Goal: Check status: Check status

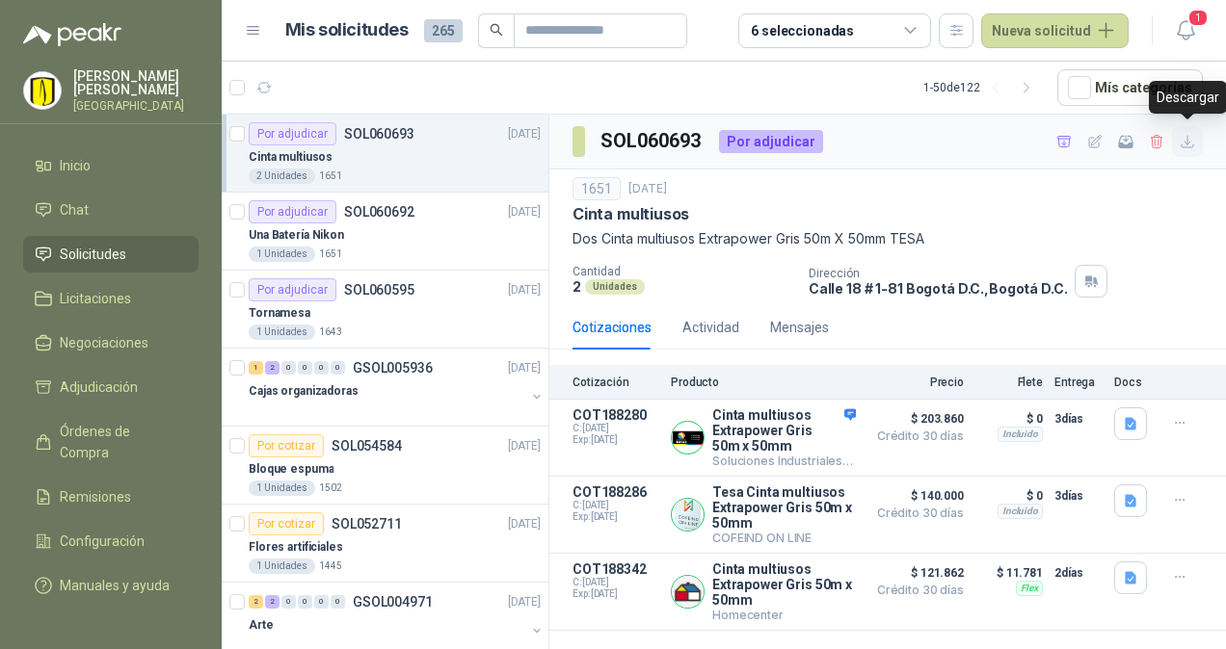
click at [1184, 144] on icon "button" at bounding box center [1187, 142] width 16 height 16
click at [382, 231] on div "Una Batería Nikon" at bounding box center [395, 235] width 292 height 23
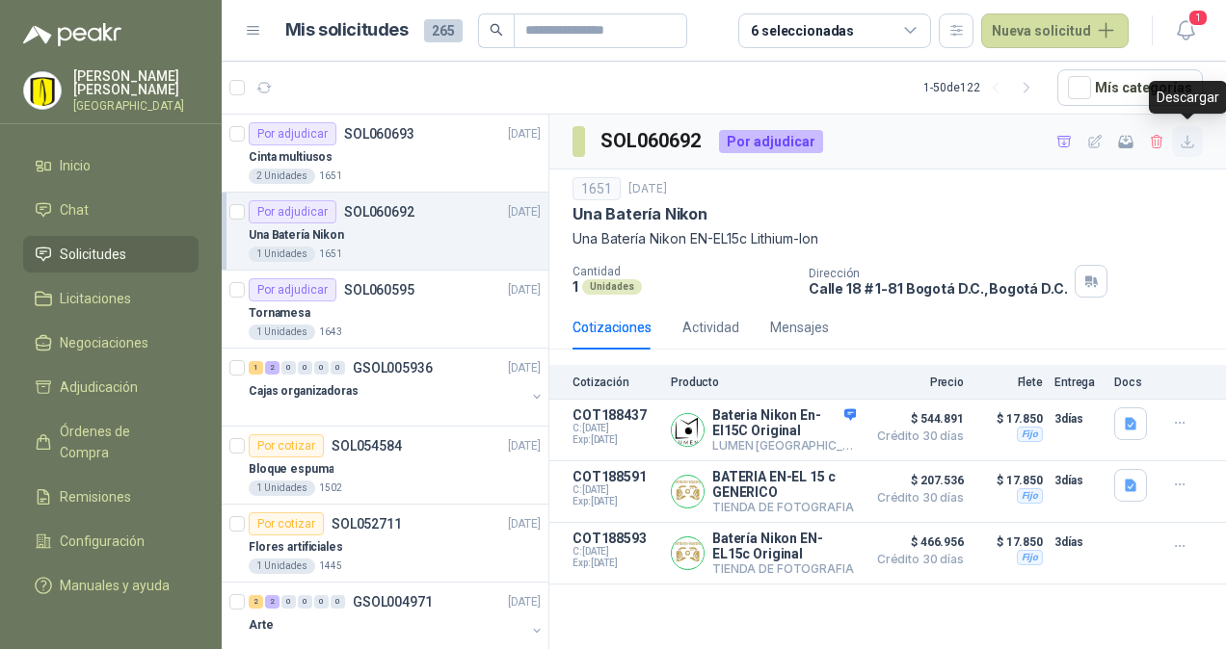
click at [1185, 138] on icon "button" at bounding box center [1187, 142] width 16 height 16
click at [783, 430] on icon "button" at bounding box center [781, 431] width 5 height 8
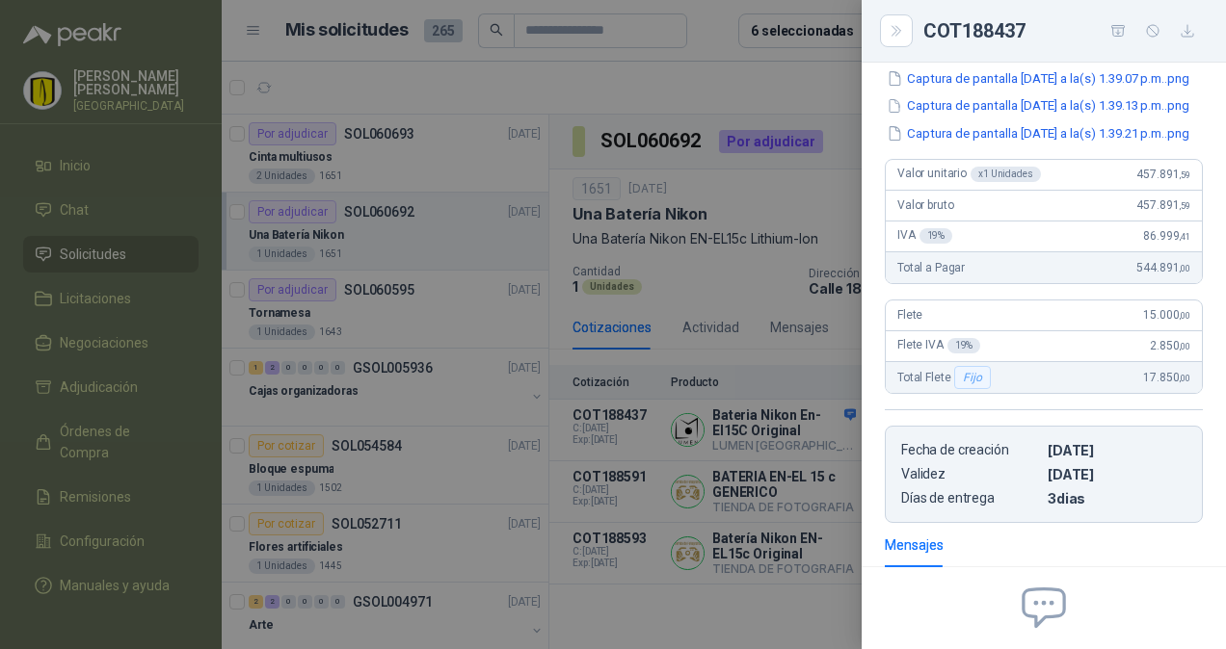
scroll to position [88, 0]
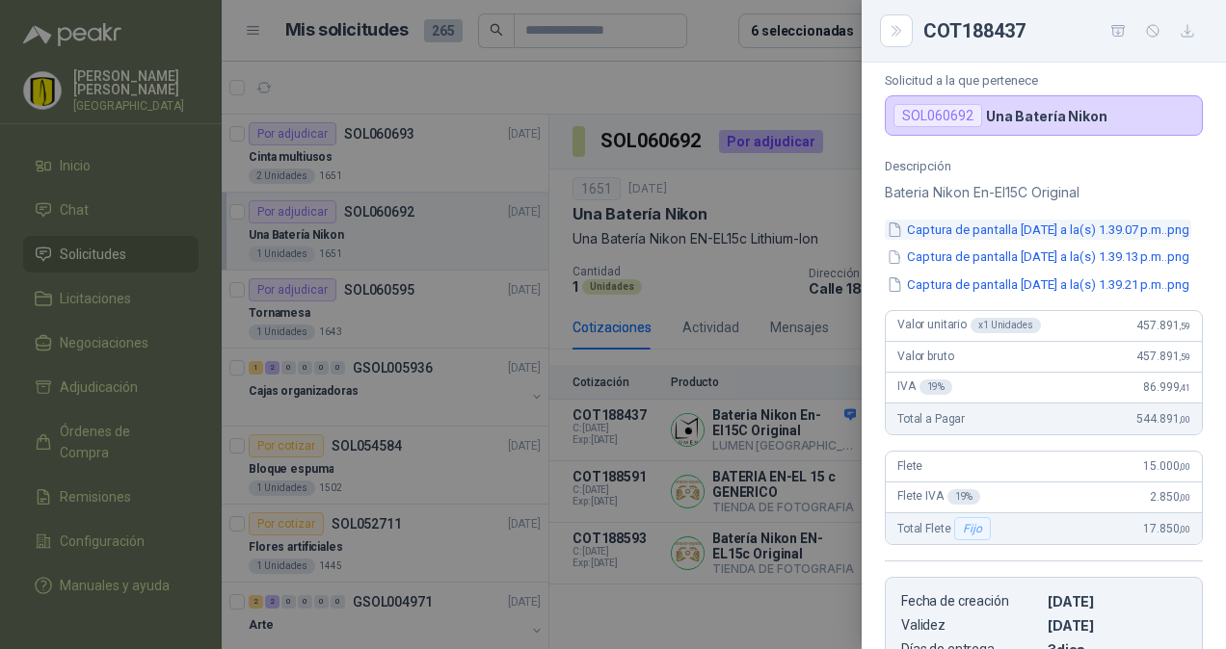
click at [1046, 230] on button "Captura de pantalla [DATE] a la(s) 1.39.07 p.m..png" at bounding box center [1038, 230] width 306 height 20
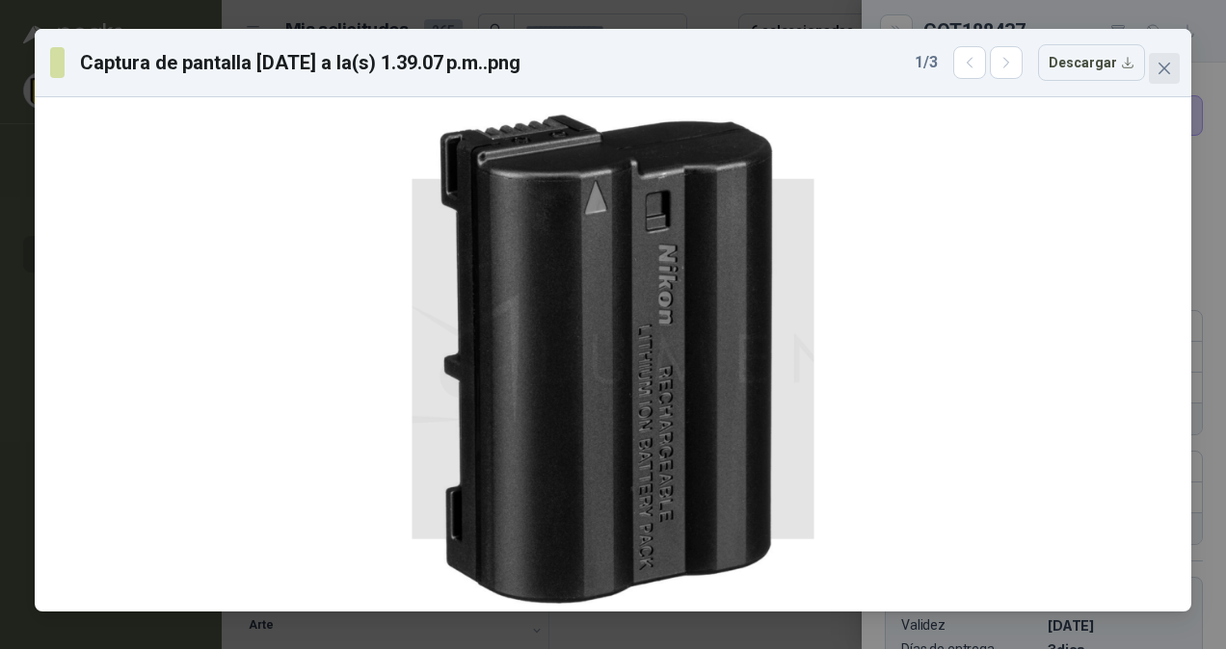
click at [1160, 69] on icon "close" at bounding box center [1163, 68] width 15 height 15
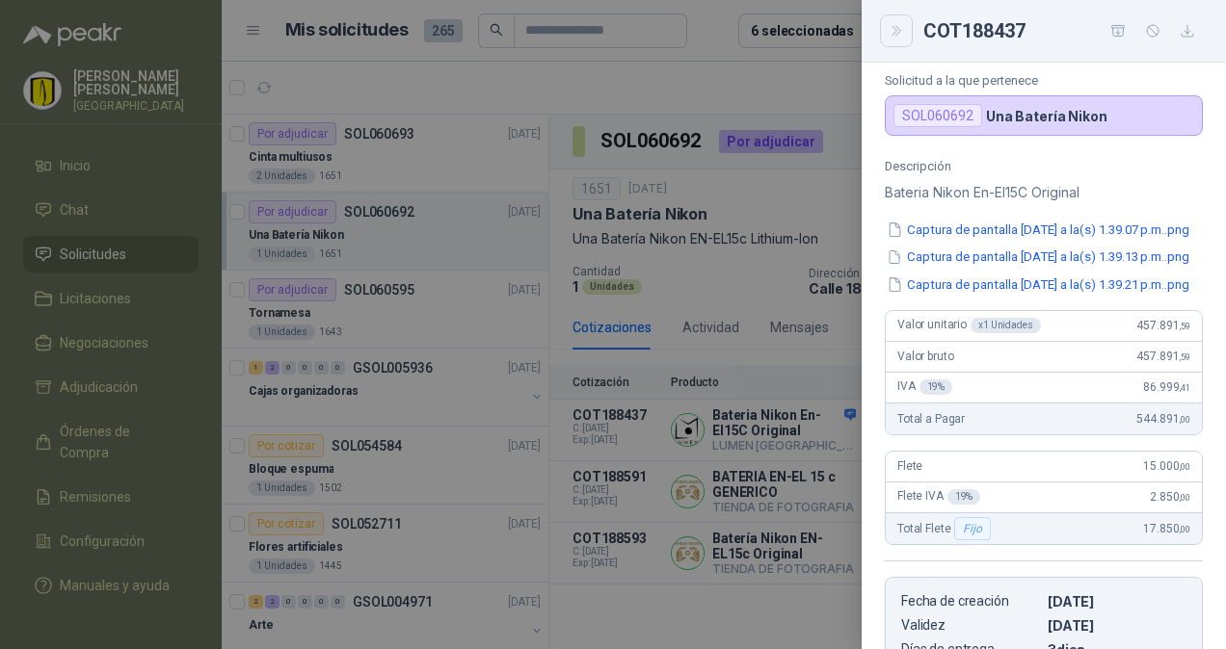
click at [888, 35] on icon "Close" at bounding box center [896, 31] width 16 height 16
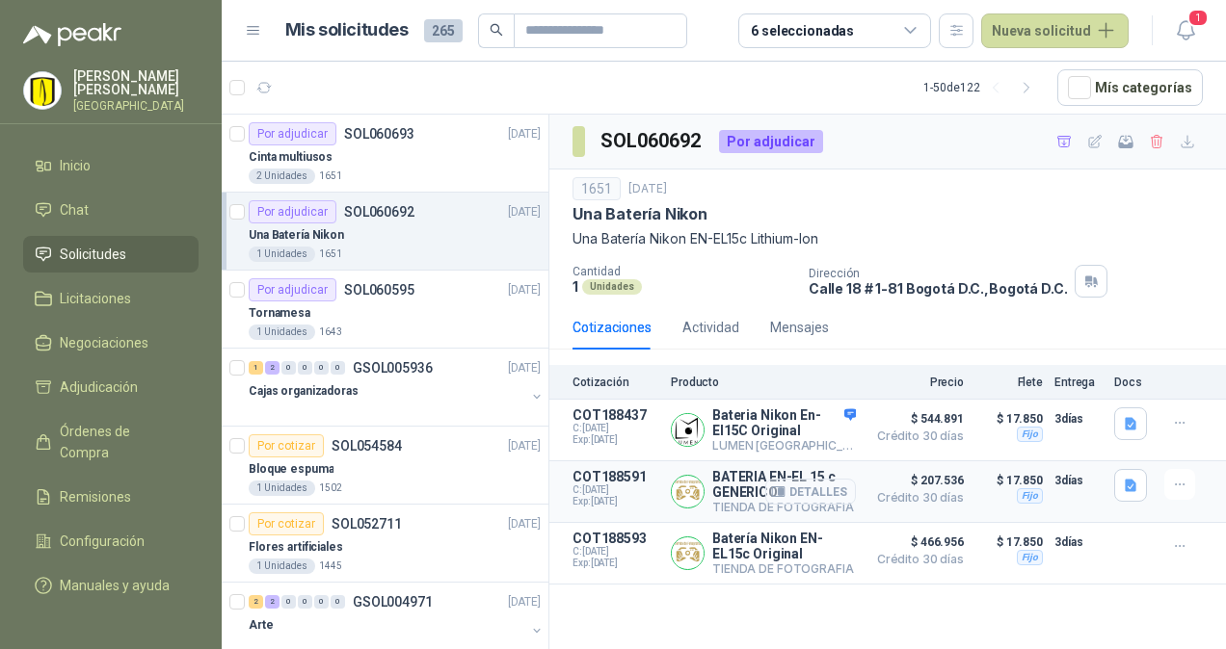
click at [827, 490] on button "Detalles" at bounding box center [810, 492] width 91 height 26
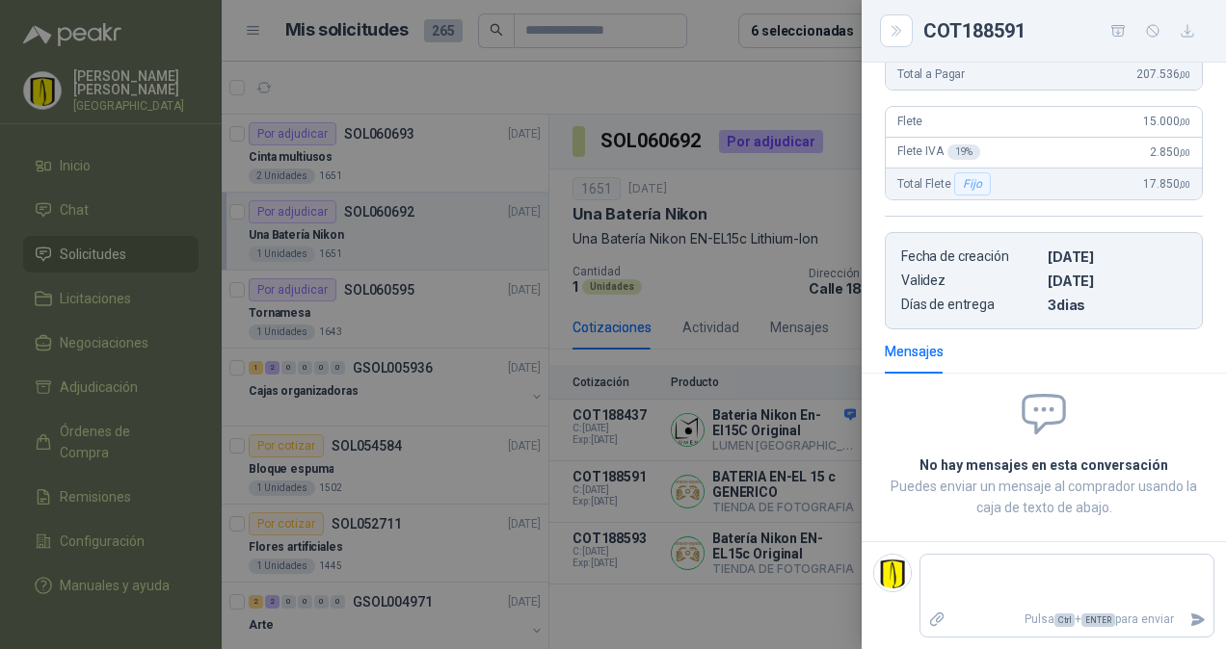
scroll to position [0, 0]
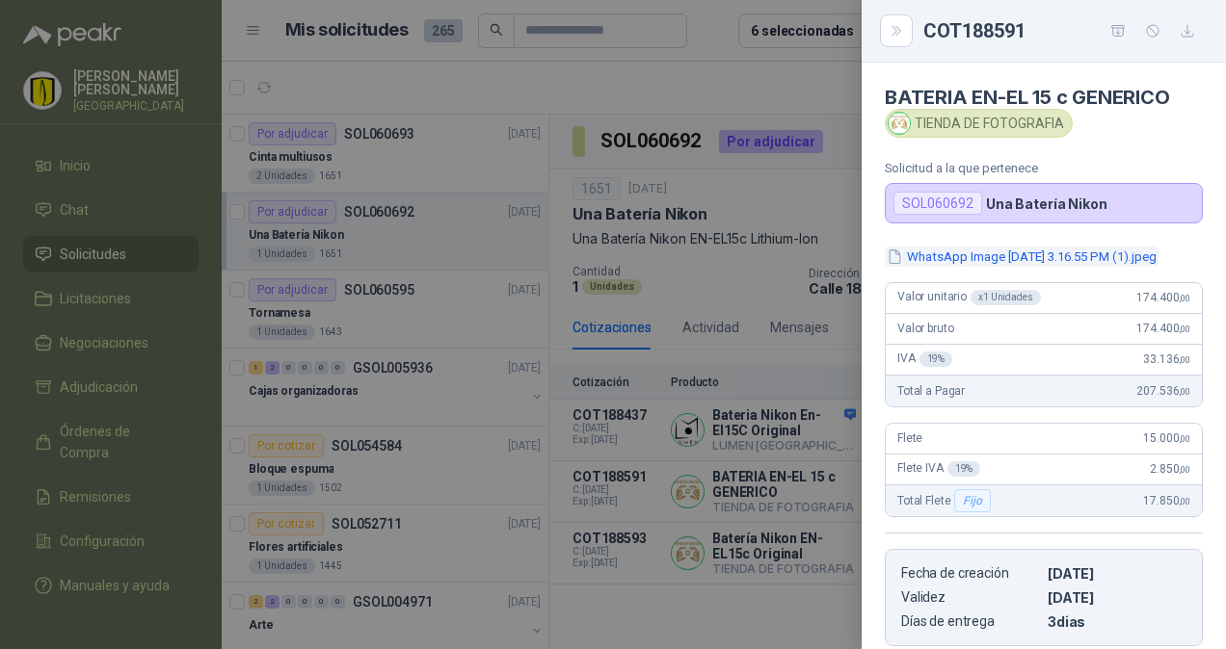
click at [1021, 259] on button "WhatsApp Image [DATE] 3.16.55 PM (1).jpeg" at bounding box center [1022, 257] width 274 height 20
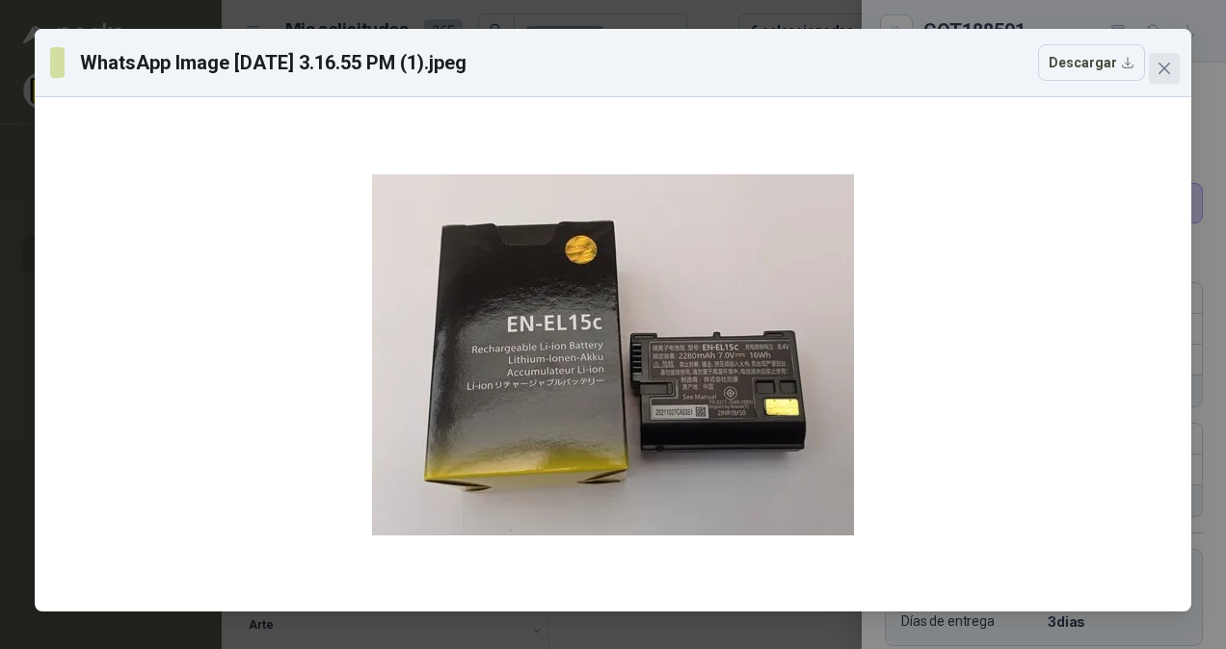
click at [1170, 71] on icon "close" at bounding box center [1163, 68] width 15 height 15
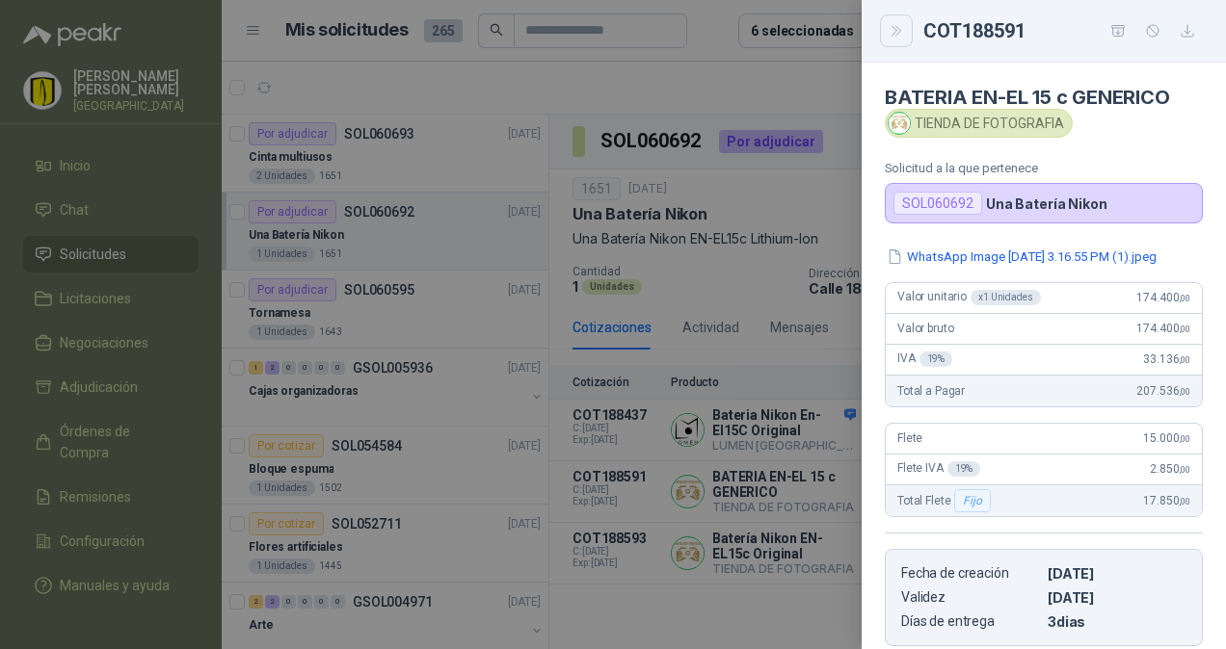
click at [899, 37] on icon "Close" at bounding box center [896, 31] width 16 height 16
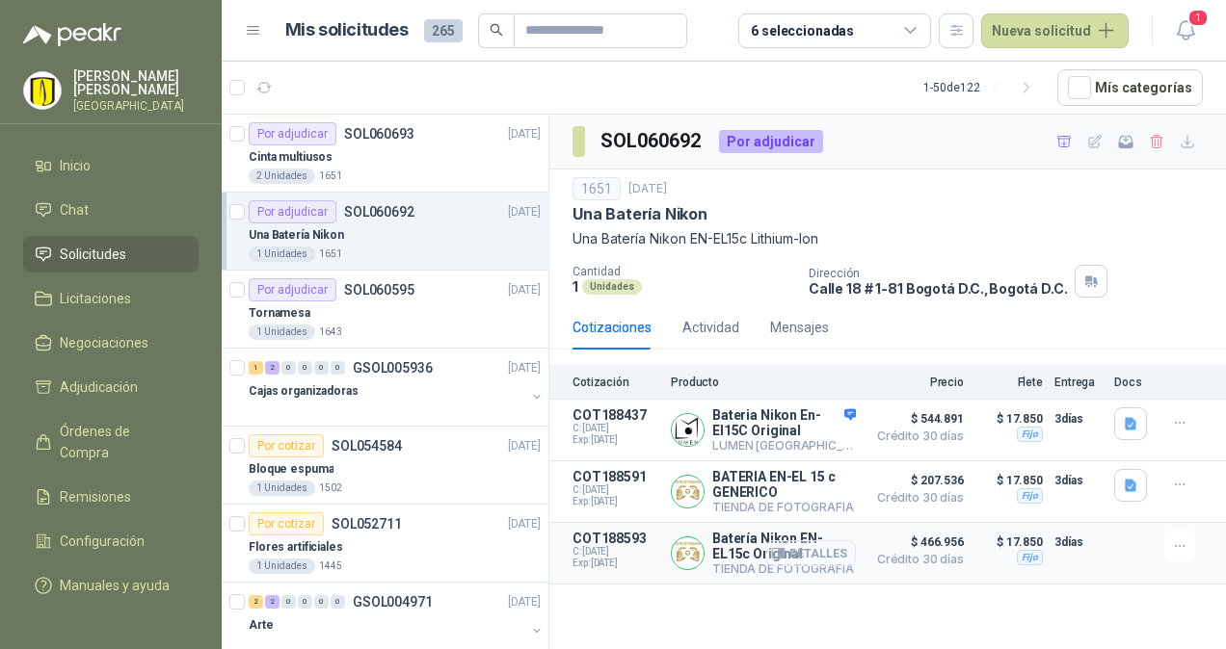
click at [818, 547] on button "Detalles" at bounding box center [810, 554] width 91 height 26
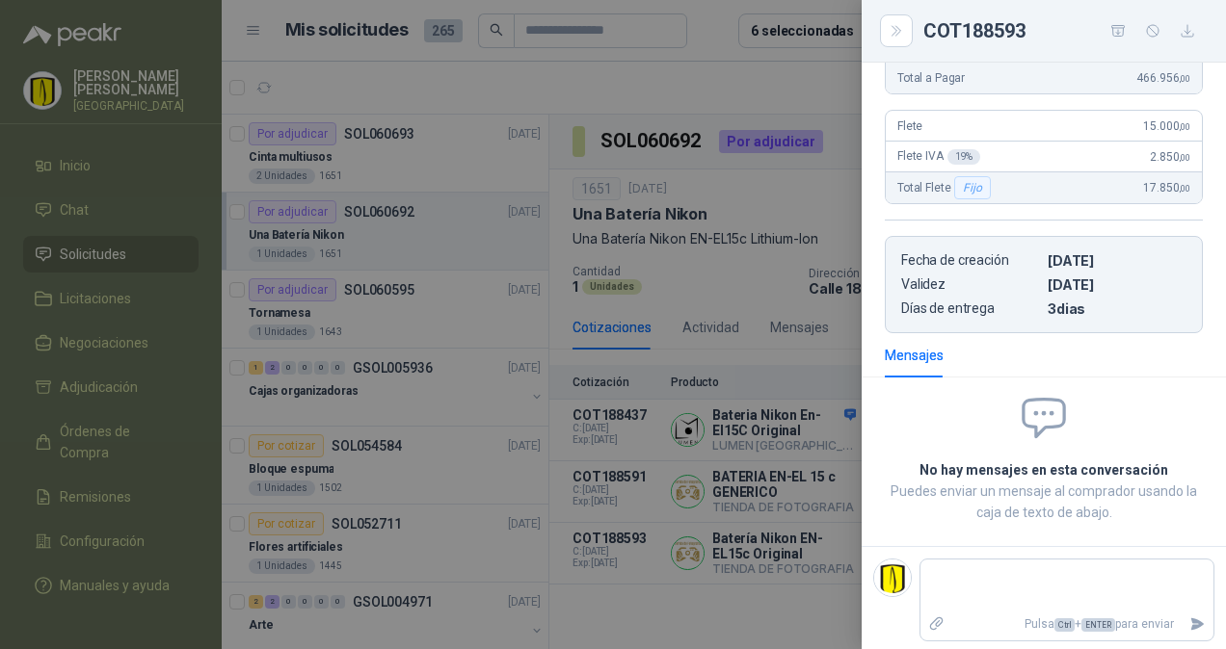
scroll to position [0, 0]
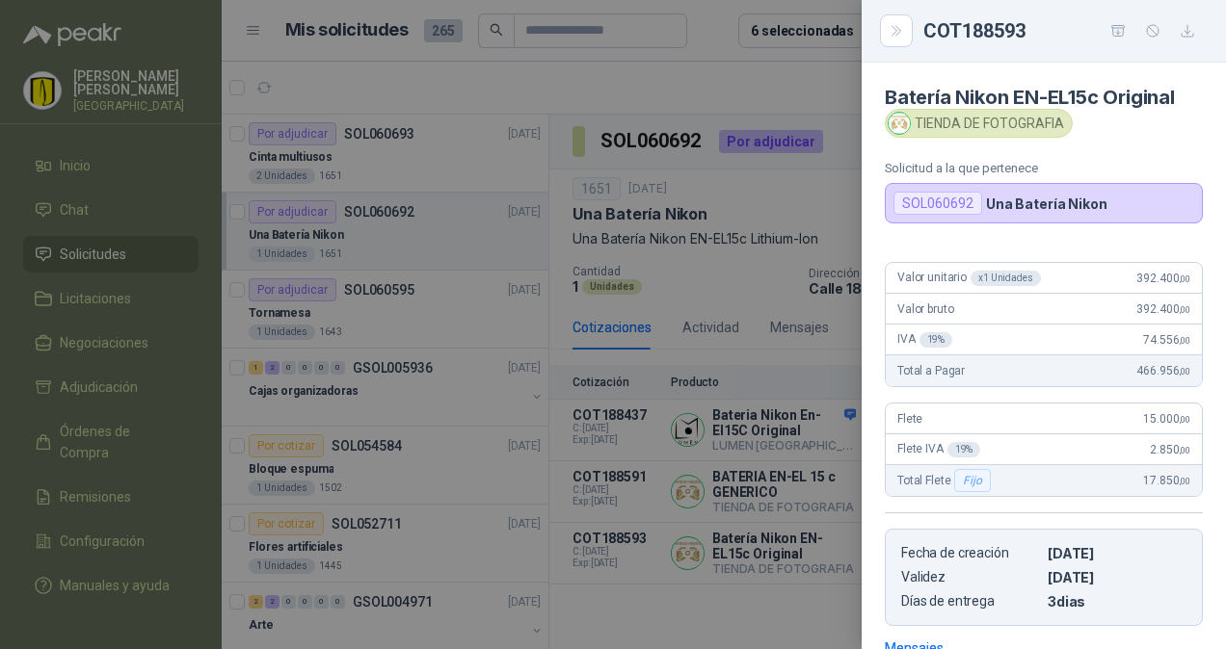
click at [752, 551] on div at bounding box center [613, 324] width 1226 height 649
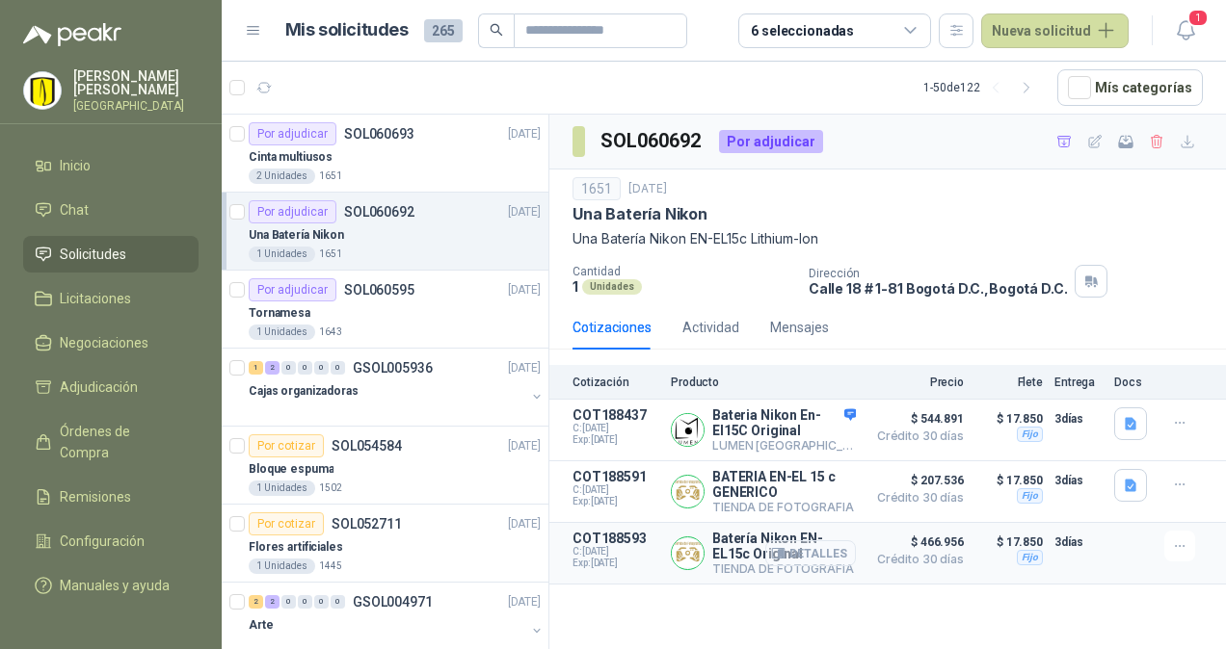
click at [825, 550] on button "Detalles" at bounding box center [810, 554] width 91 height 26
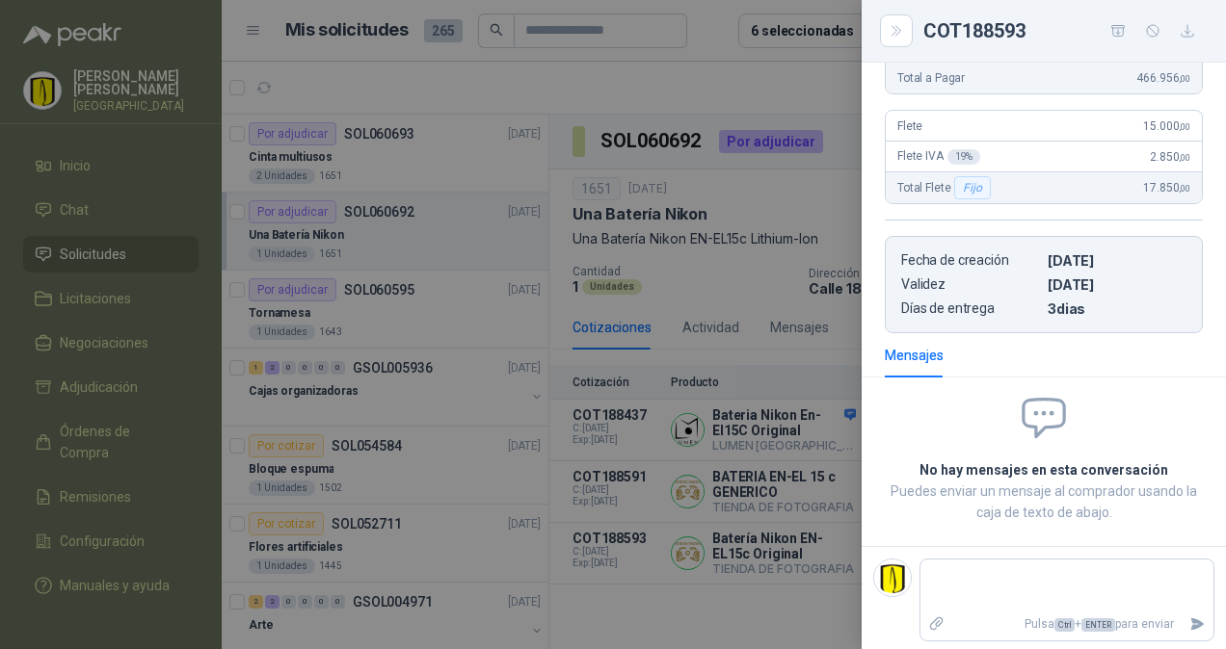
click at [844, 441] on div at bounding box center [613, 324] width 1226 height 649
